Goal: Information Seeking & Learning: Learn about a topic

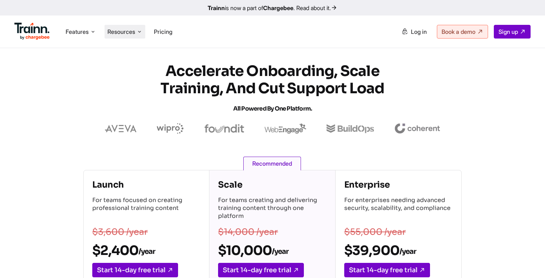
click at [133, 31] on span "Resources" at bounding box center [121, 32] width 28 height 8
click at [134, 29] on span "Resources" at bounding box center [121, 32] width 28 height 8
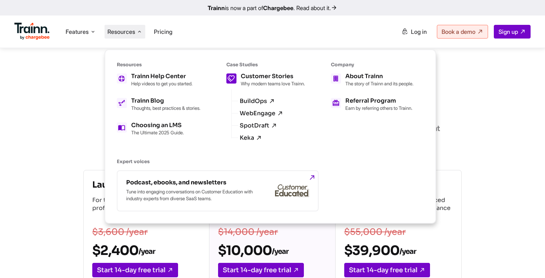
click at [259, 74] on h5 "Customer Stories" at bounding box center [273, 76] width 64 height 6
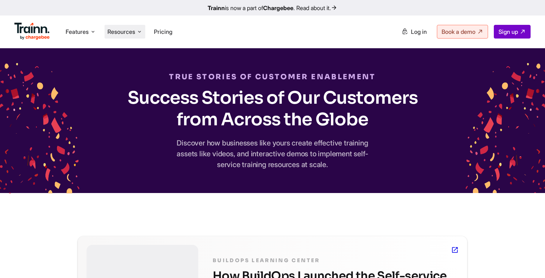
click at [131, 30] on span "Resources" at bounding box center [121, 32] width 28 height 8
